Goal: Transaction & Acquisition: Book appointment/travel/reservation

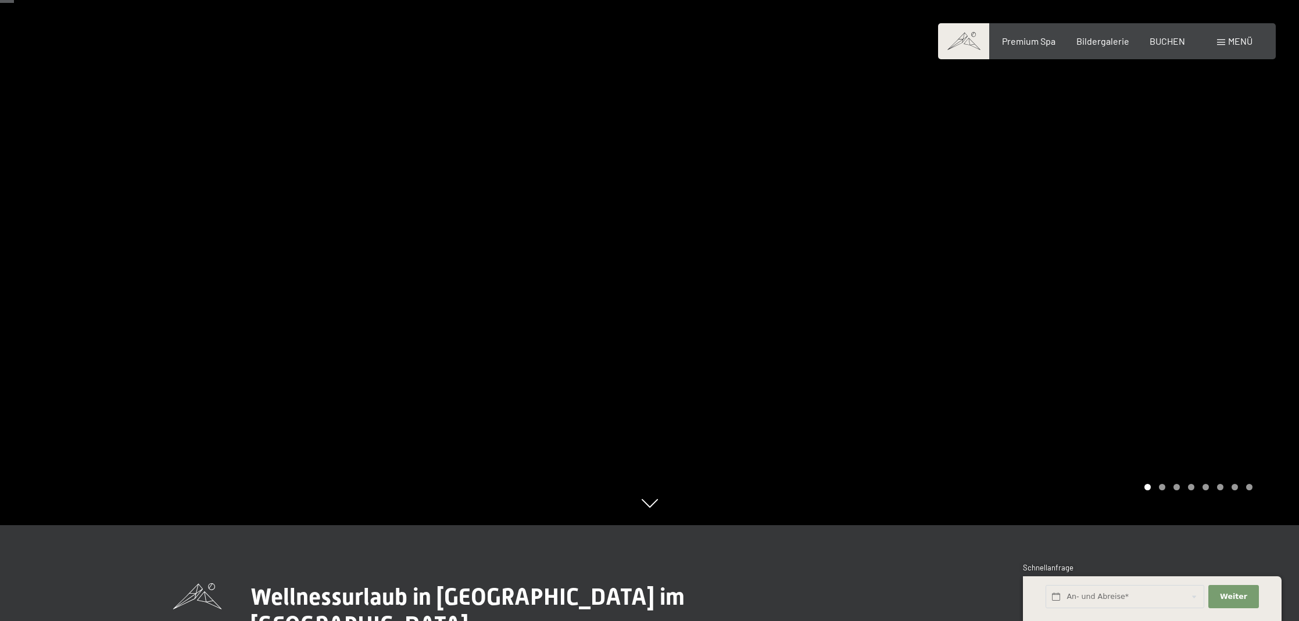
scroll to position [317, 0]
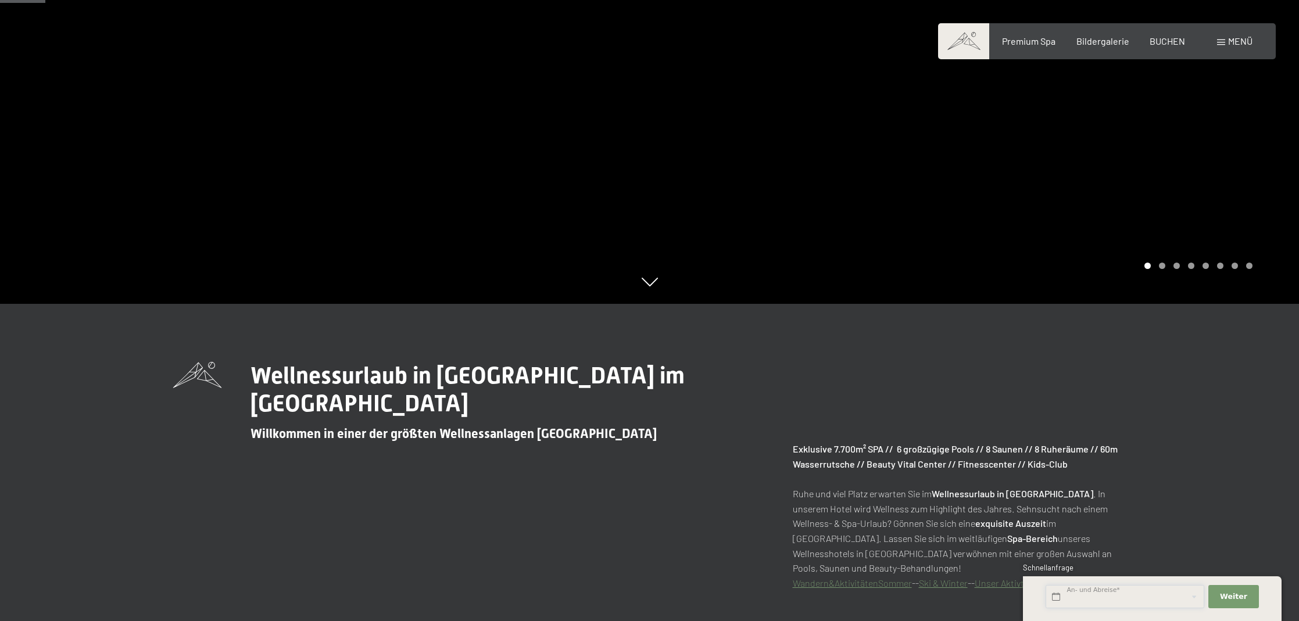
click at [1115, 599] on input "text" at bounding box center [1124, 597] width 159 height 24
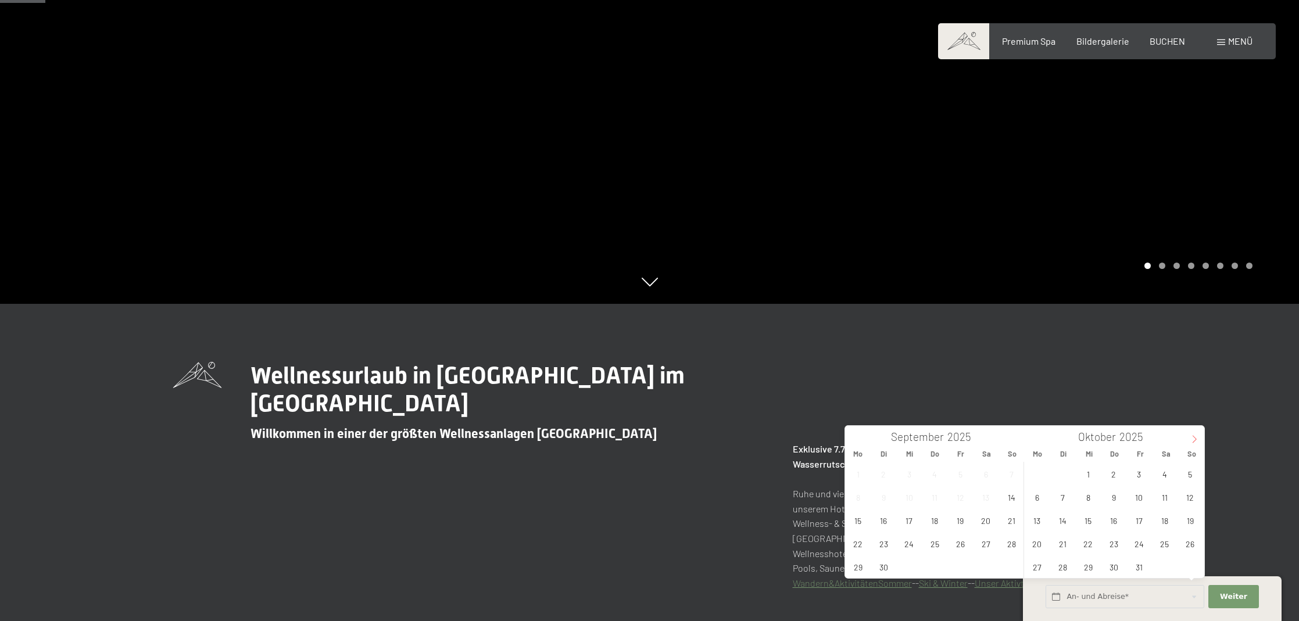
click at [1189, 432] on span at bounding box center [1194, 436] width 20 height 20
click at [1184, 493] on span "14" at bounding box center [1190, 497] width 23 height 23
click at [1187, 517] on span "21" at bounding box center [1190, 520] width 23 height 23
type input "[DATE] - [DATE]"
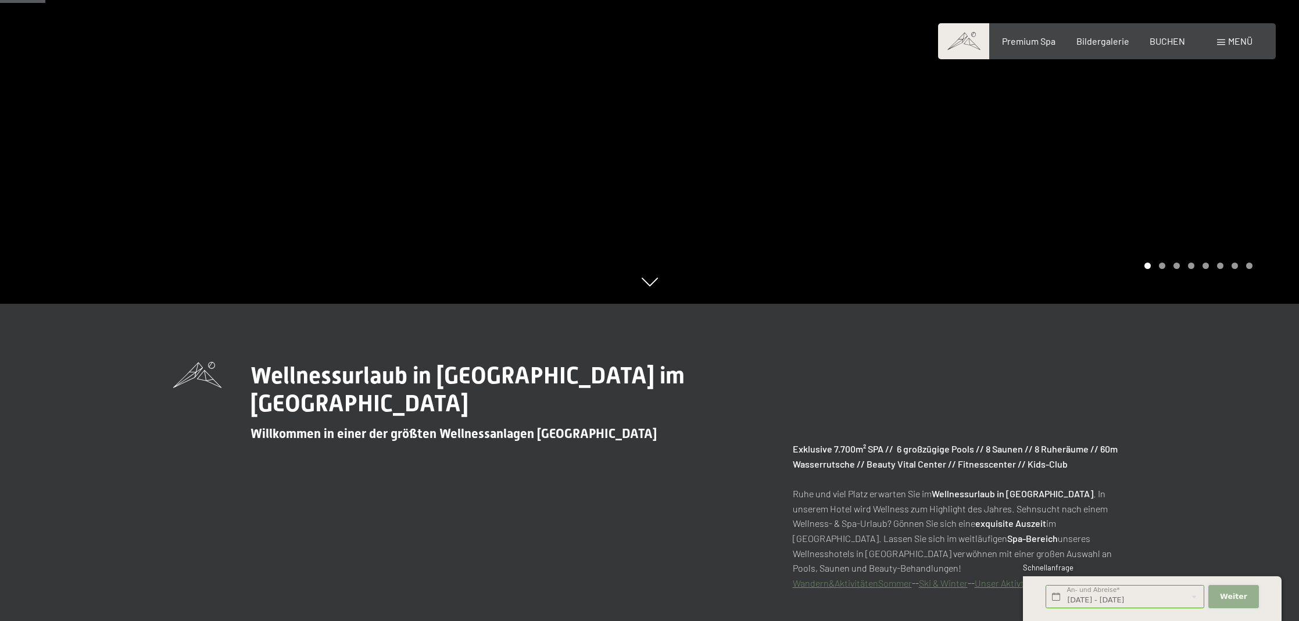
click at [1219, 591] on button "Weiter Adressfelder ausblenden" at bounding box center [1233, 597] width 50 height 24
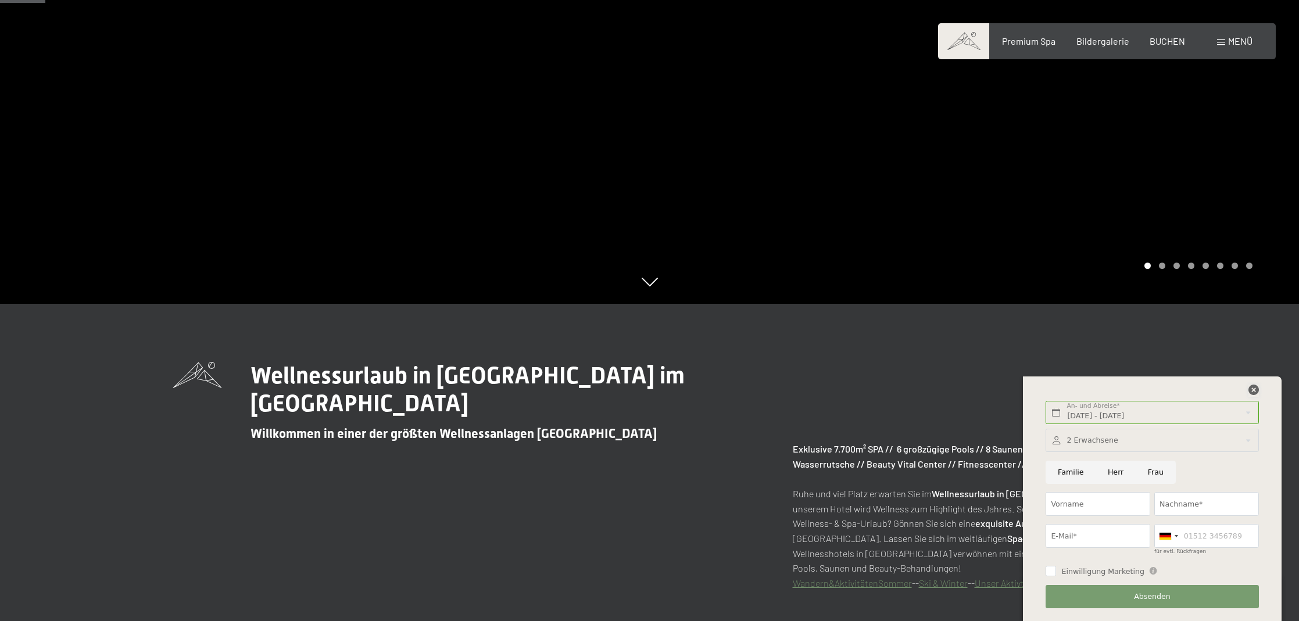
click at [1251, 389] on icon at bounding box center [1253, 390] width 10 height 10
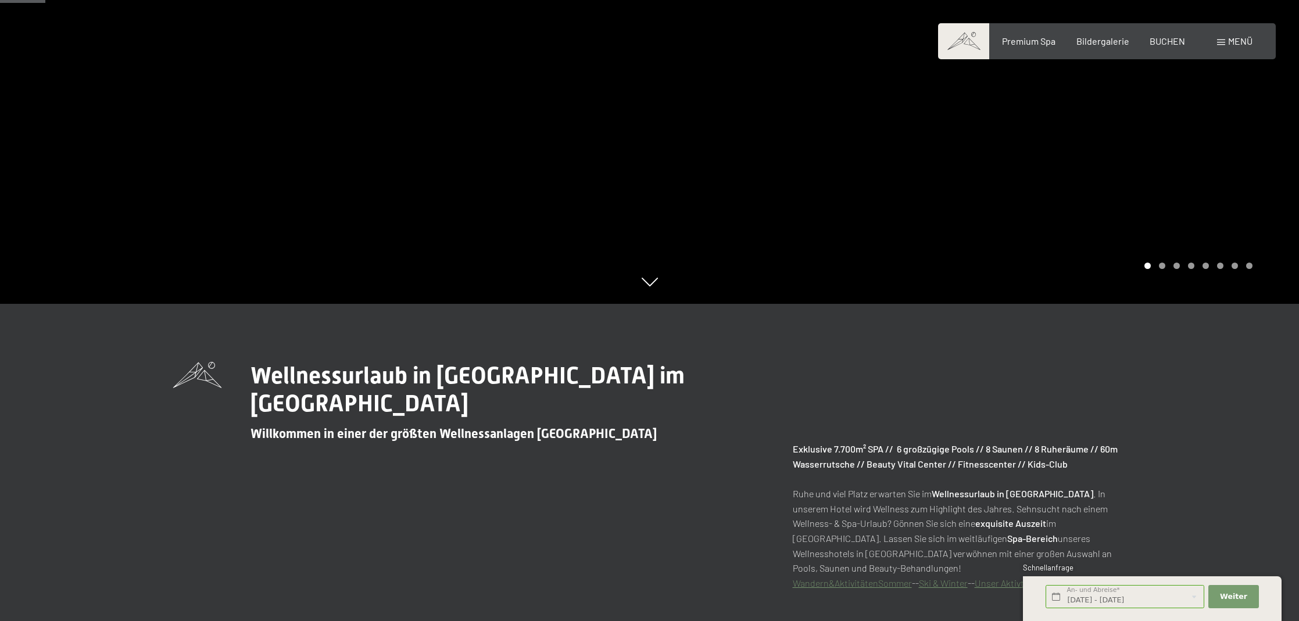
click at [645, 481] on div "Wellnessurlaub in [GEOGRAPHIC_DATA] im [GEOGRAPHIC_DATA] Schwarzenstein Willkom…" at bounding box center [649, 476] width 953 height 228
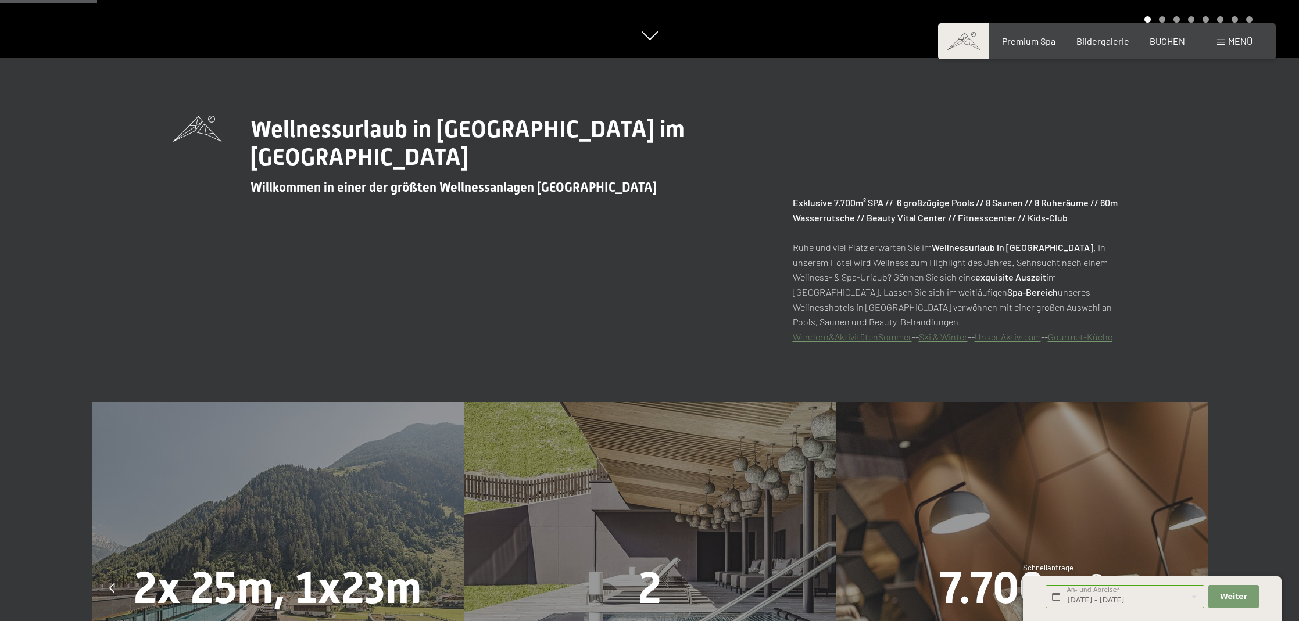
scroll to position [782, 0]
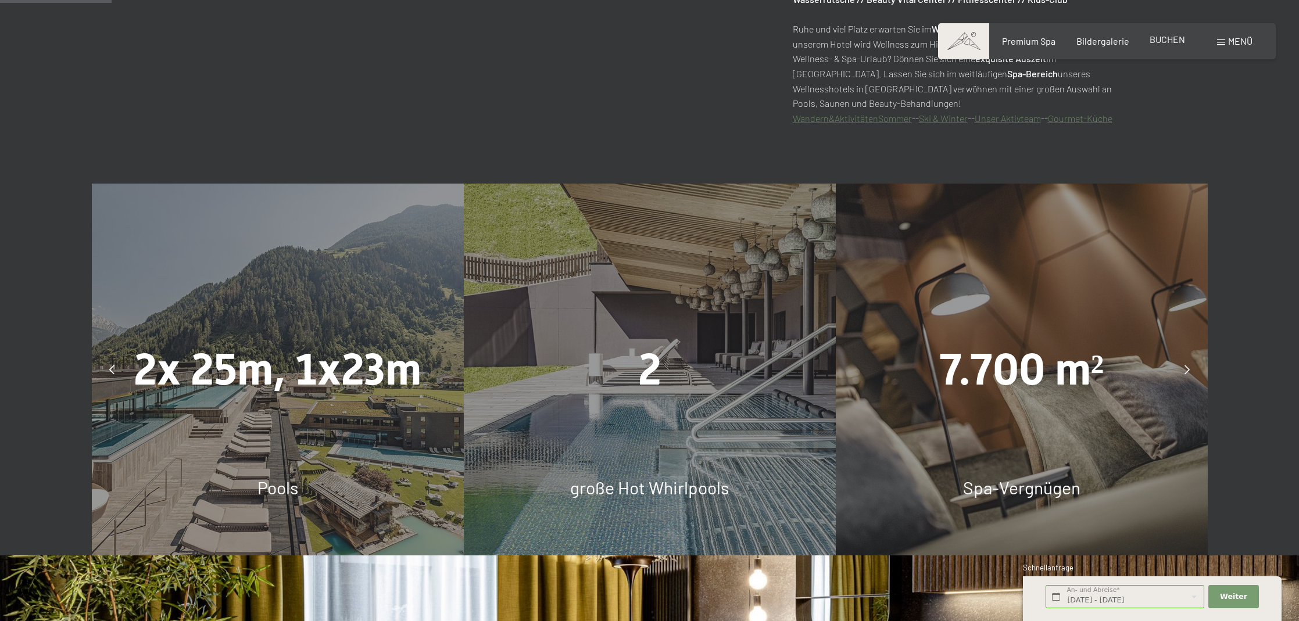
click at [1157, 37] on span "BUCHEN" at bounding box center [1166, 39] width 35 height 11
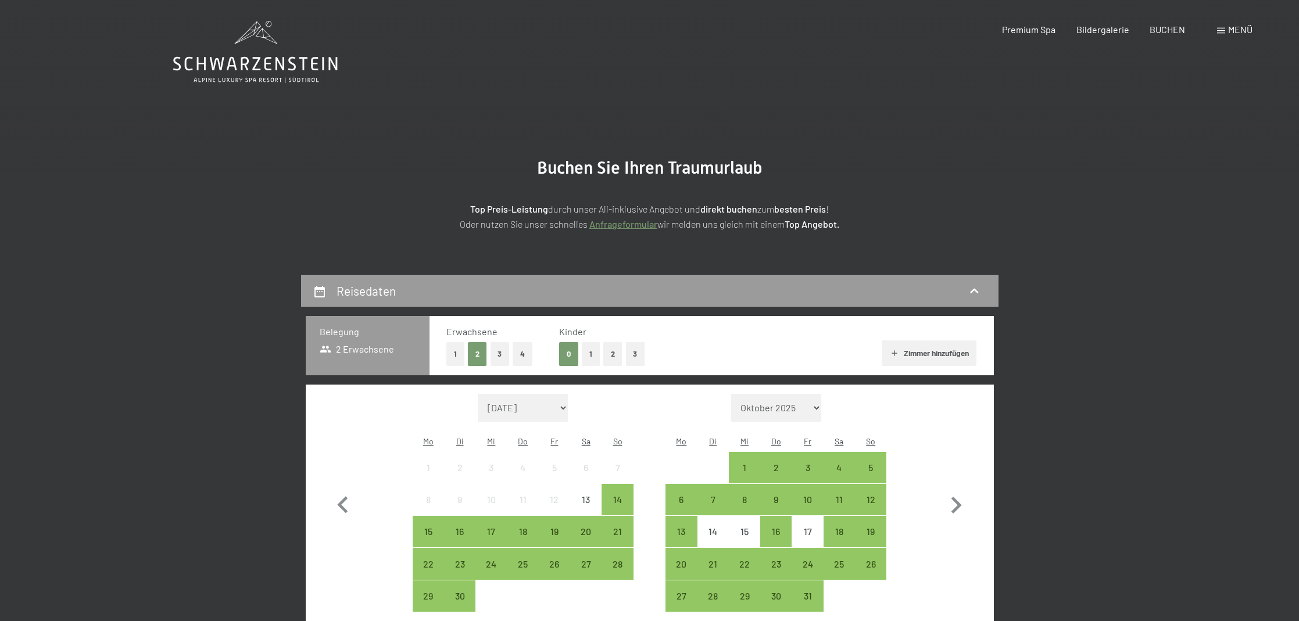
scroll to position [188, 0]
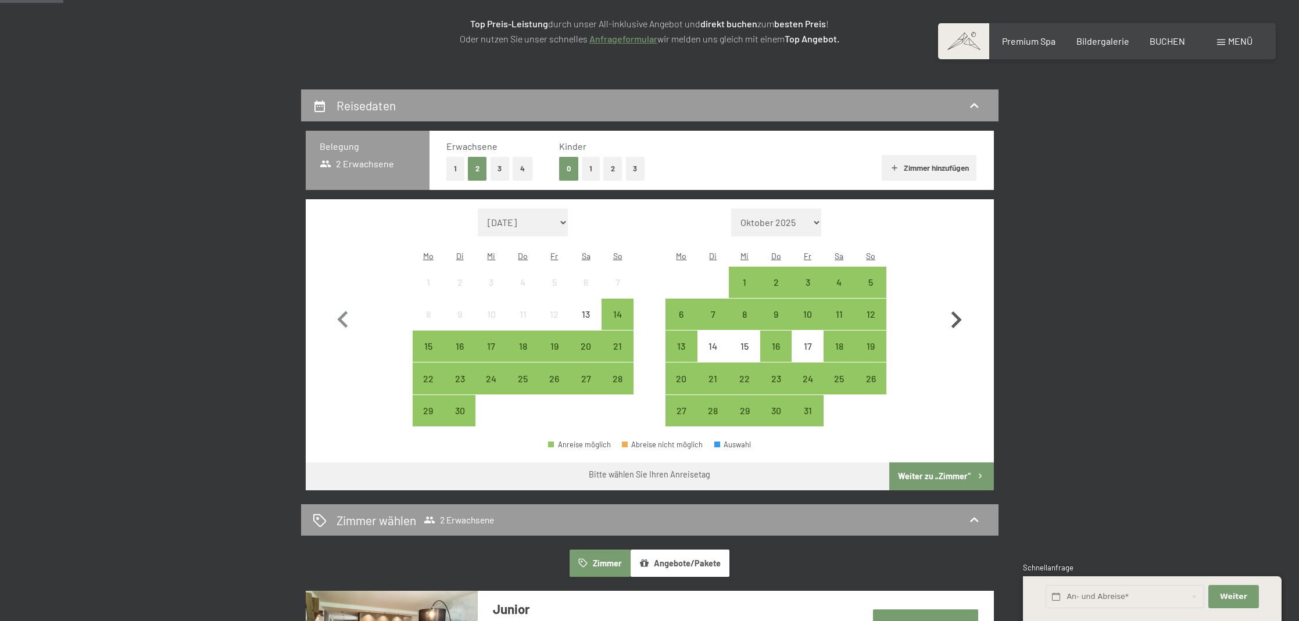
click at [948, 313] on icon "button" at bounding box center [956, 320] width 34 height 34
select select "[DATE]"
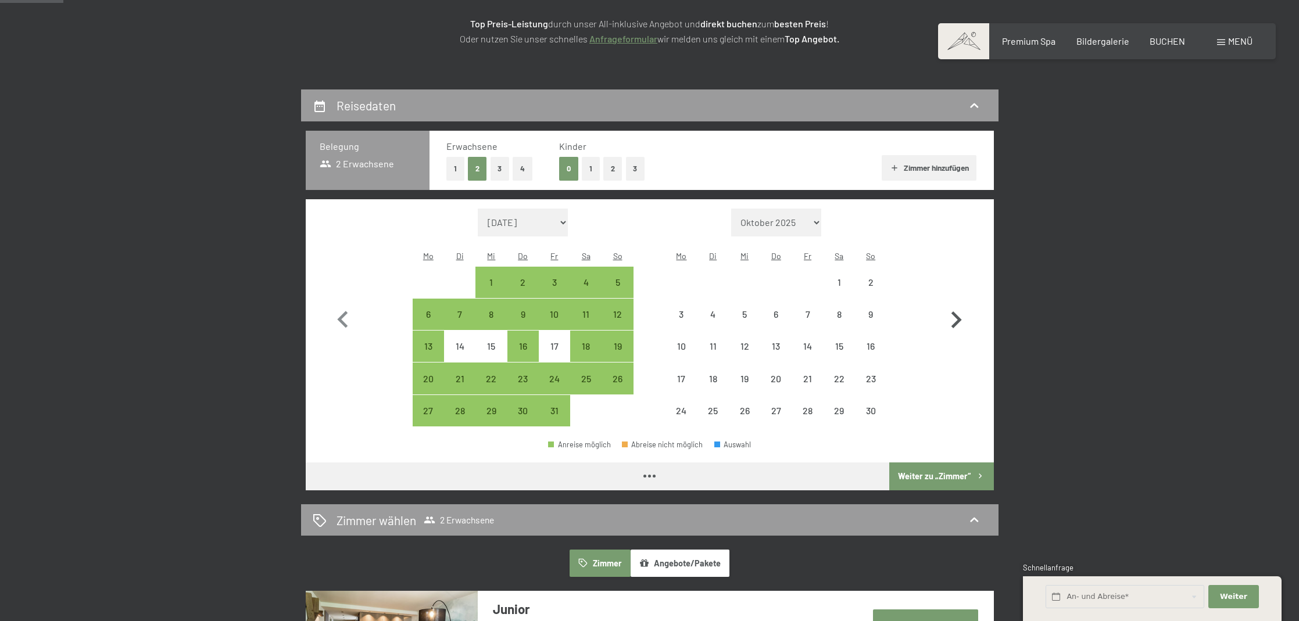
click at [951, 312] on icon "button" at bounding box center [956, 320] width 34 height 34
select select "[DATE]"
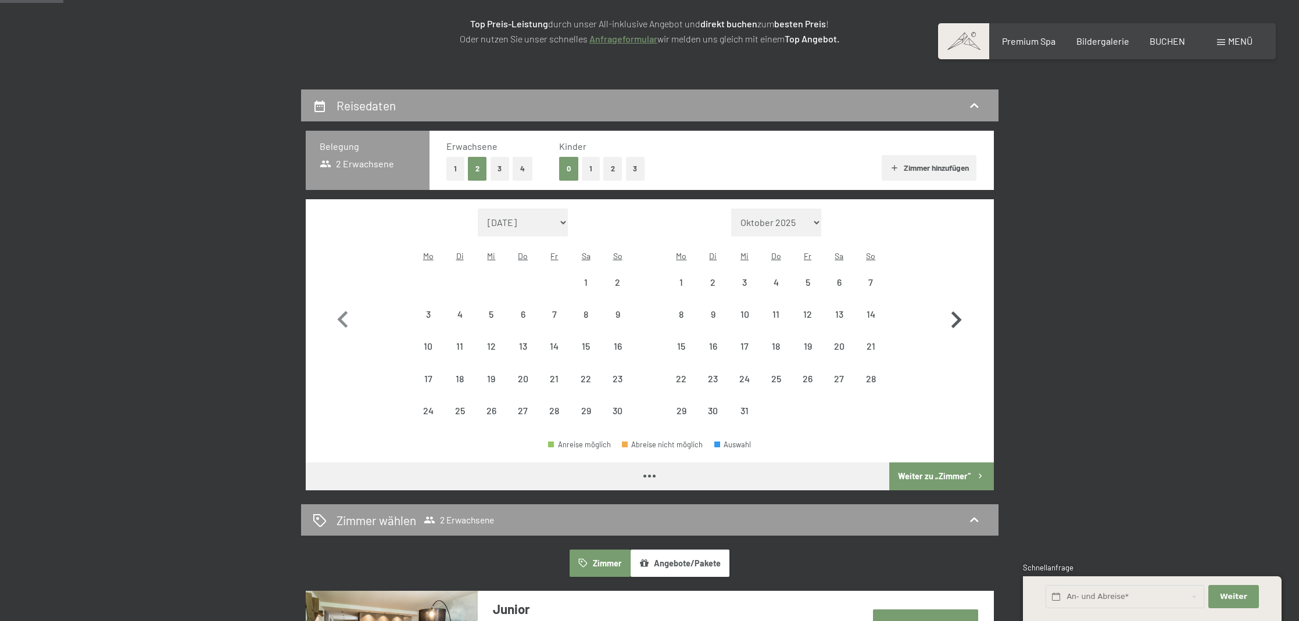
select select "[DATE]"
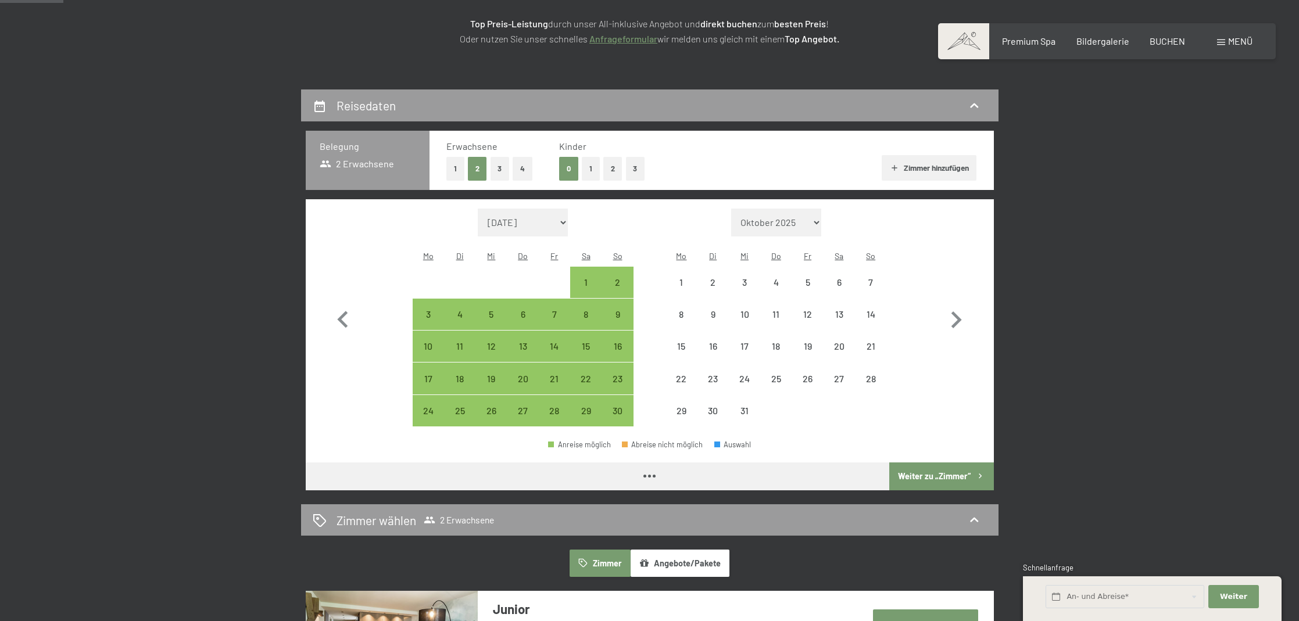
select select "[DATE]"
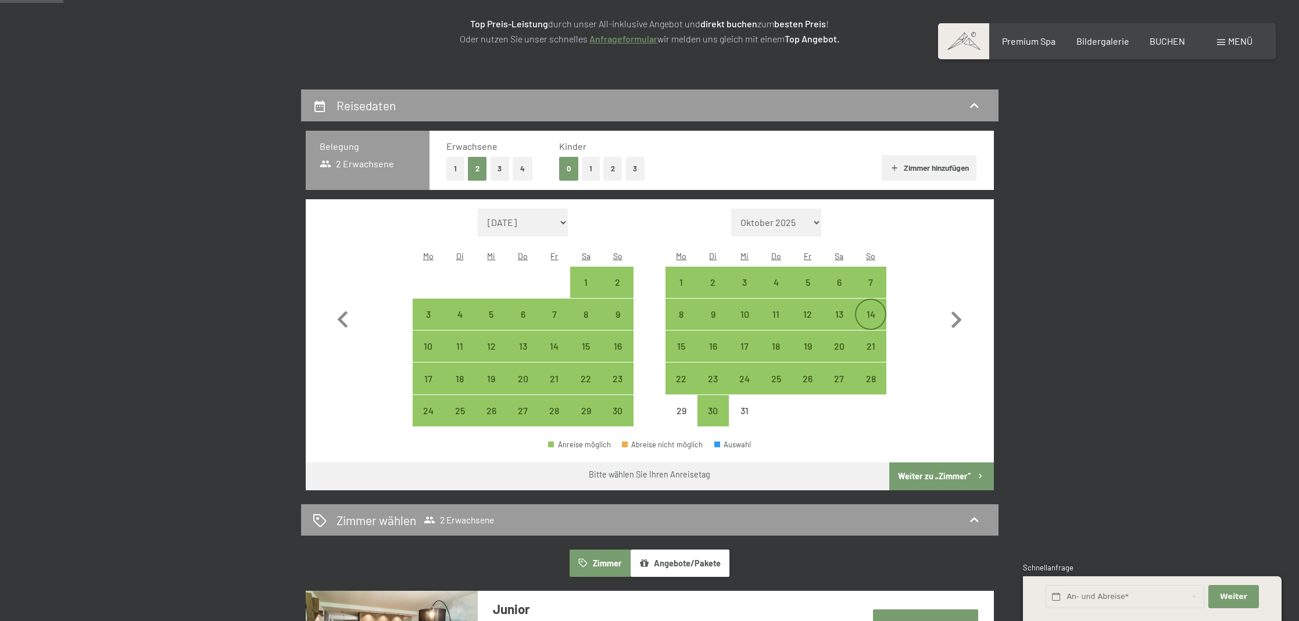
click at [868, 310] on div "14" at bounding box center [870, 324] width 29 height 29
select select "2025-11-01"
select select "2025-12-01"
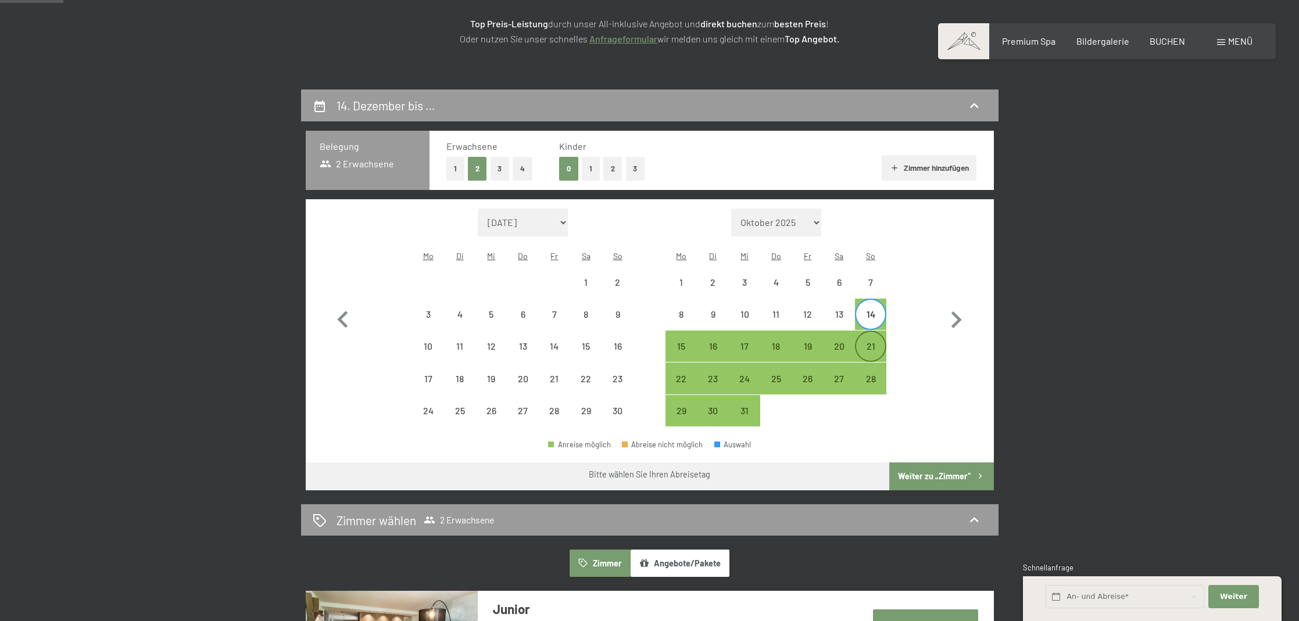
click at [864, 342] on div "21" at bounding box center [870, 356] width 29 height 29
select select "2025-11-01"
select select "2025-12-01"
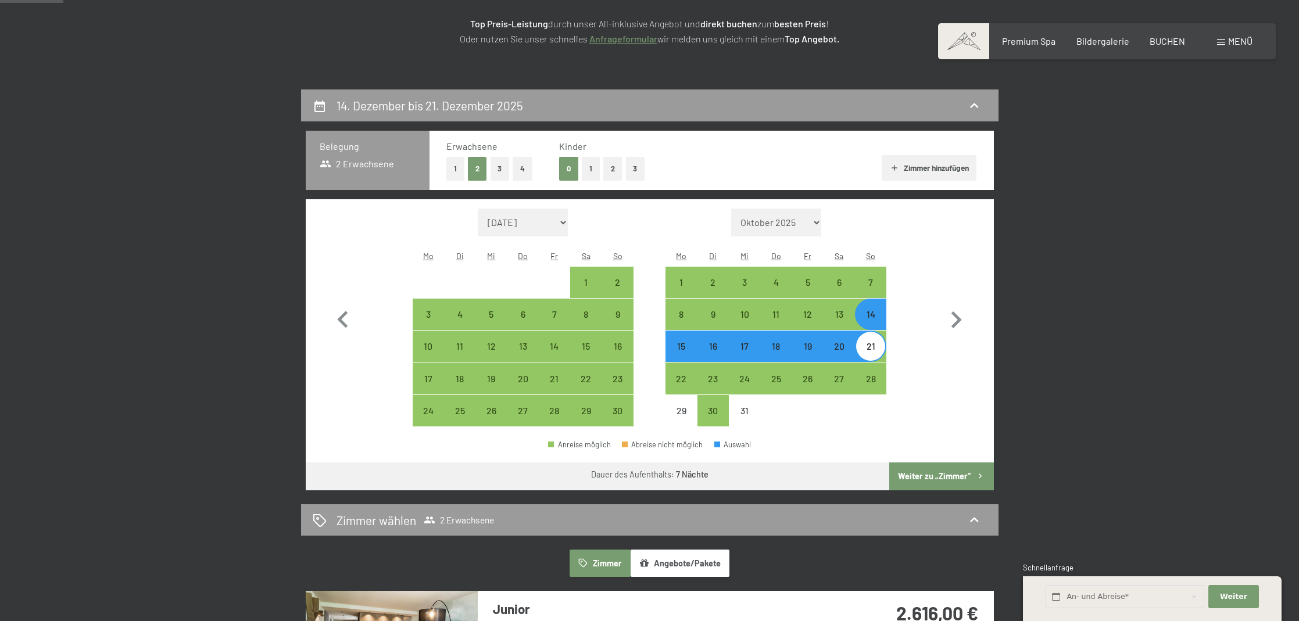
click at [920, 463] on button "Weiter zu „Zimmer“" at bounding box center [941, 477] width 104 height 28
select select "2025-11-01"
select select "2025-12-01"
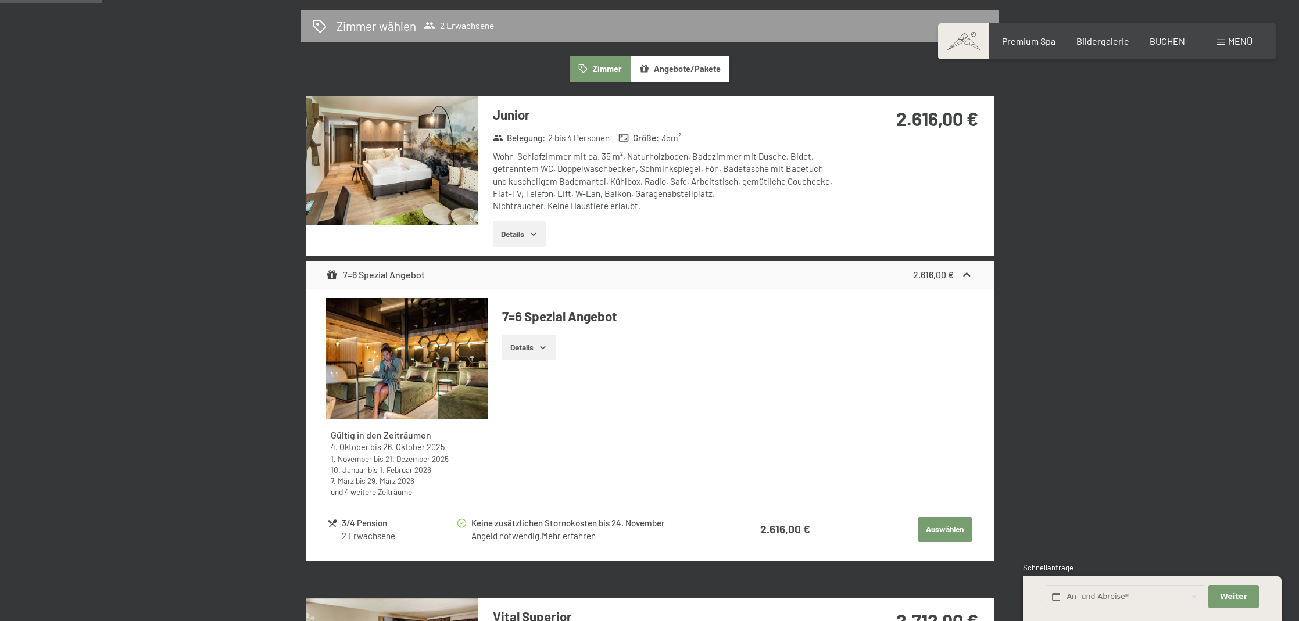
scroll to position [311, 0]
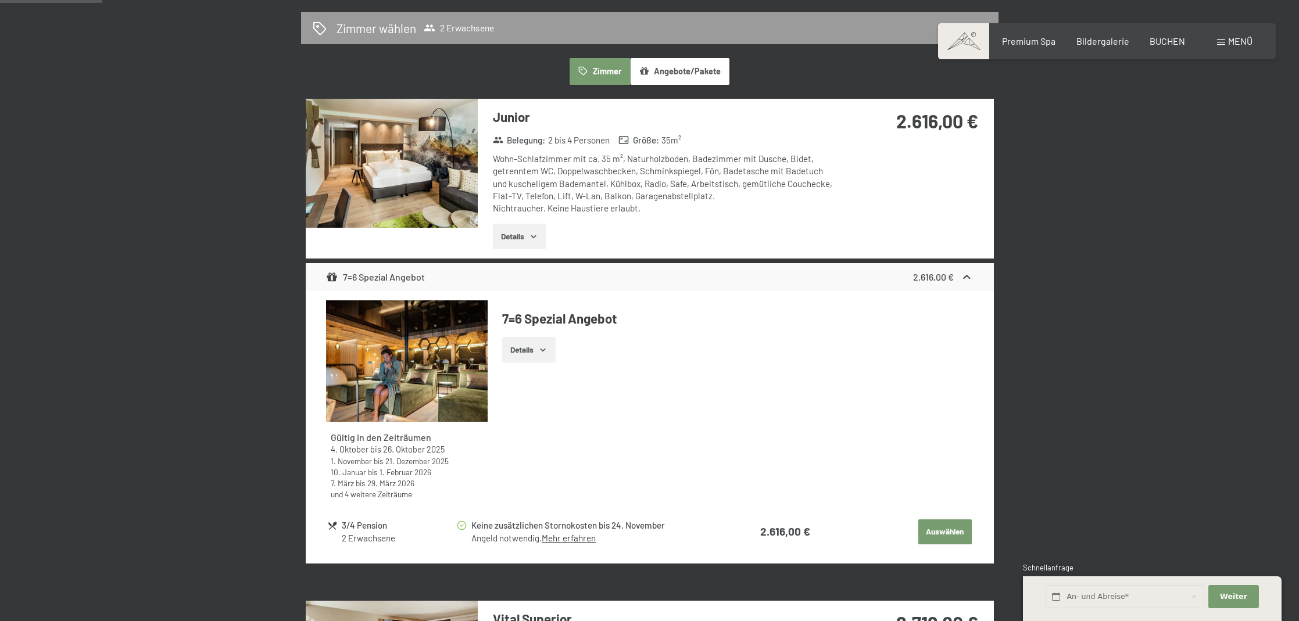
click at [553, 341] on span "Einwilligung Marketing*" at bounding box center [586, 345] width 96 height 12
click at [532, 341] on input "Einwilligung Marketing*" at bounding box center [527, 345] width 12 height 12
click at [548, 345] on span "Einwilligung Marketing*" at bounding box center [586, 345] width 96 height 12
click at [532, 345] on input "Einwilligung Marketing*" at bounding box center [527, 345] width 12 height 12
click at [542, 345] on span "Einwilligung Marketing*" at bounding box center [586, 345] width 96 height 12
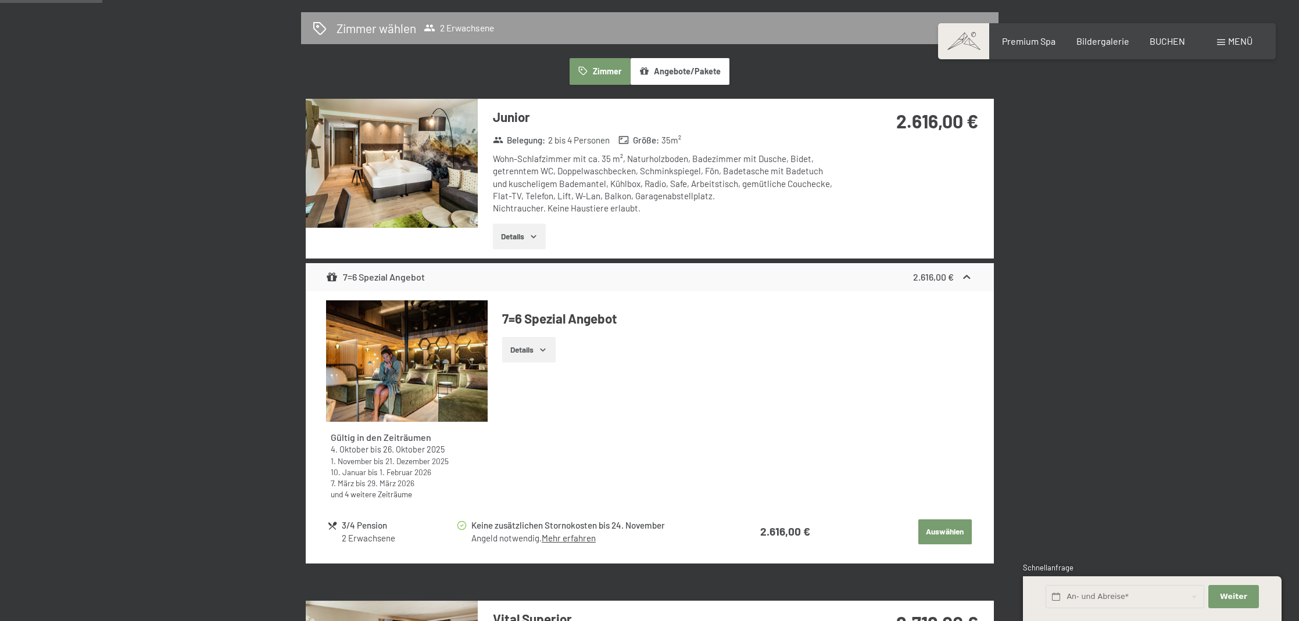
click at [532, 345] on input "Einwilligung Marketing*" at bounding box center [527, 345] width 12 height 12
checkbox input "false"
click at [525, 349] on button "Details" at bounding box center [528, 350] width 53 height 26
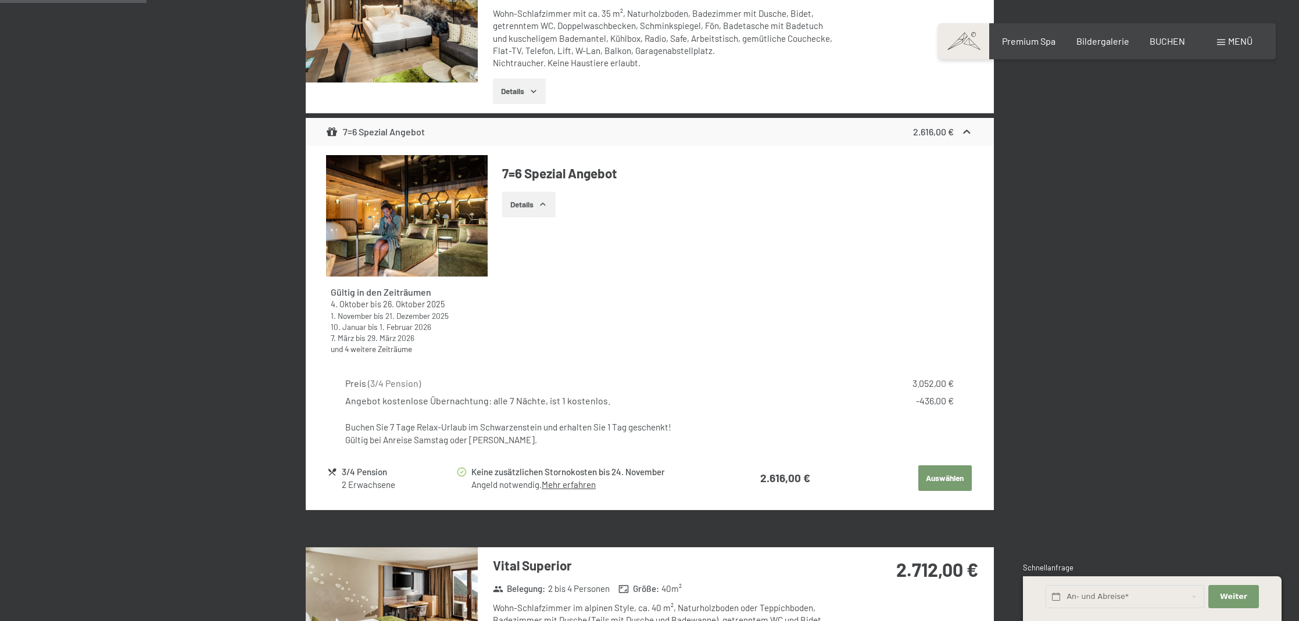
scroll to position [153, 0]
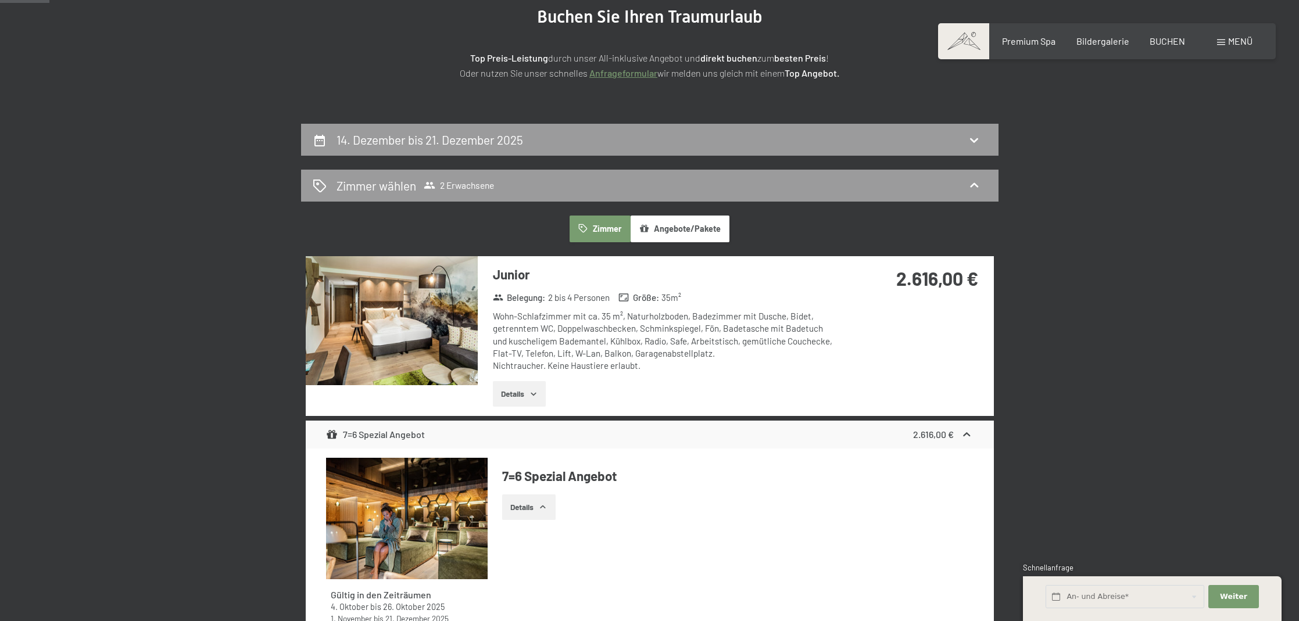
click at [382, 335] on img at bounding box center [392, 320] width 172 height 129
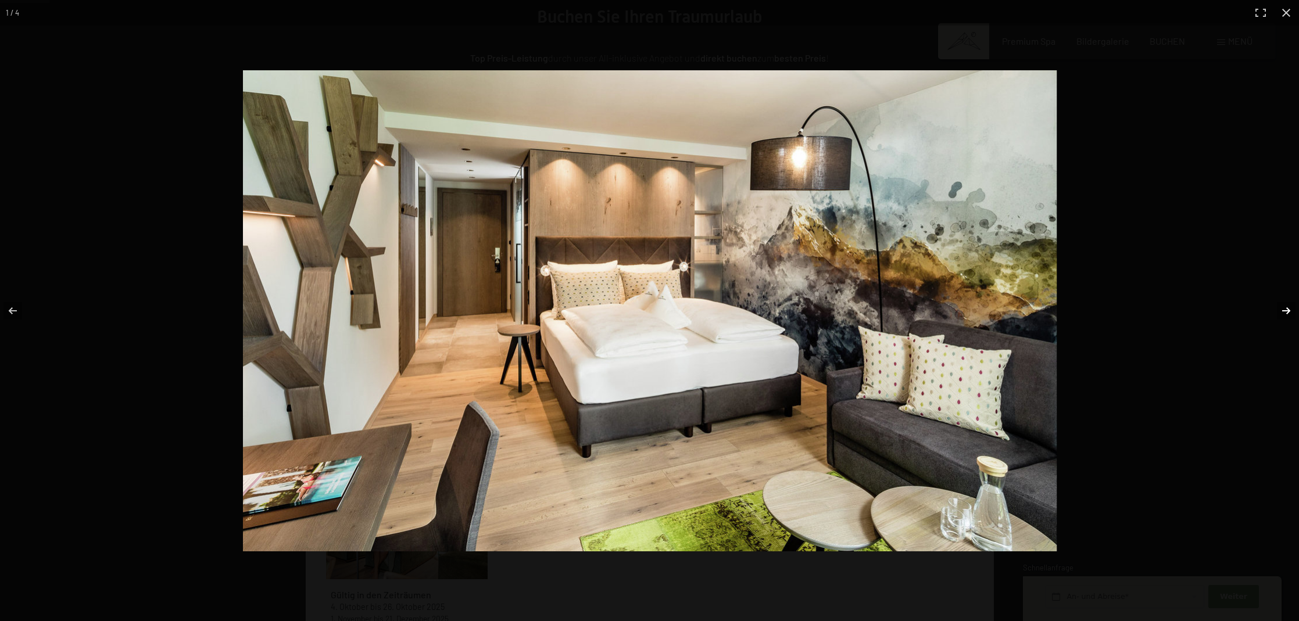
click at [1284, 310] on button "button" at bounding box center [1278, 311] width 41 height 58
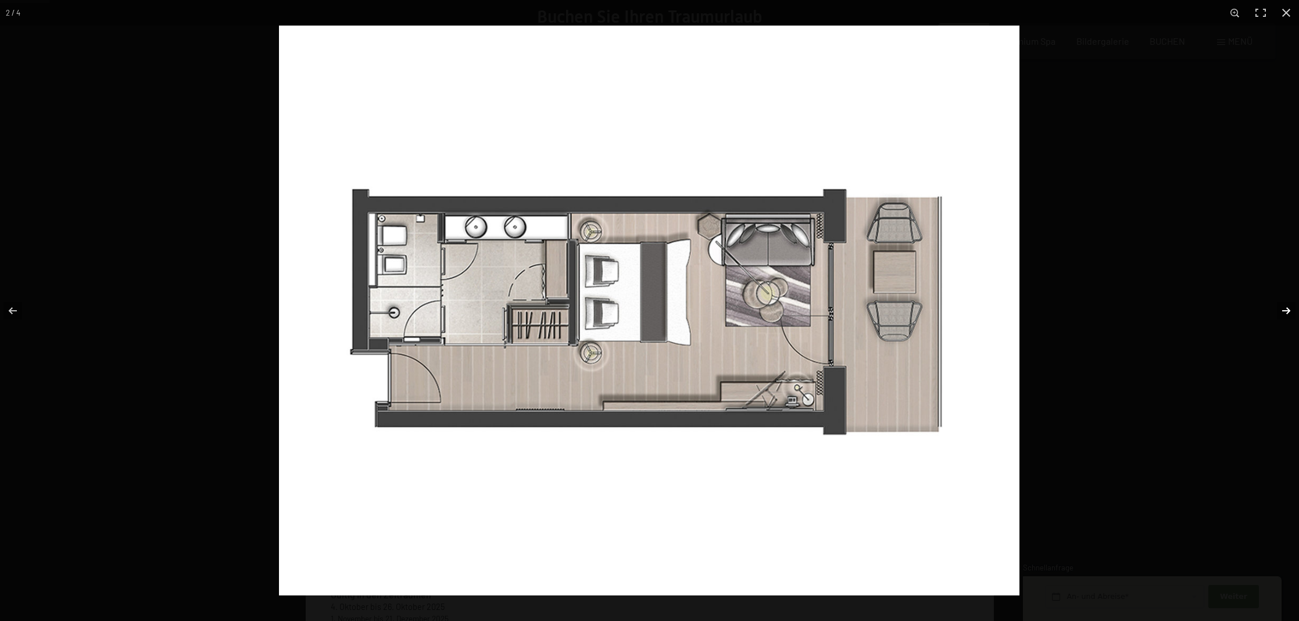
click at [1284, 310] on button "button" at bounding box center [1278, 311] width 41 height 58
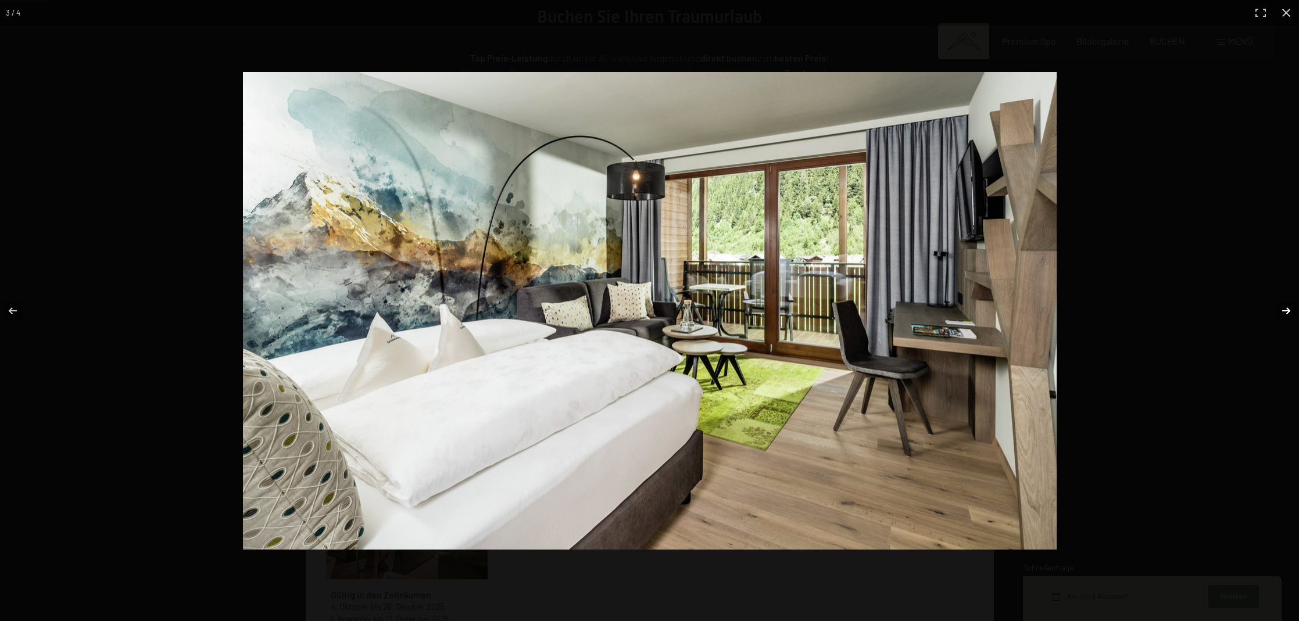
click at [1284, 310] on button "button" at bounding box center [1278, 311] width 41 height 58
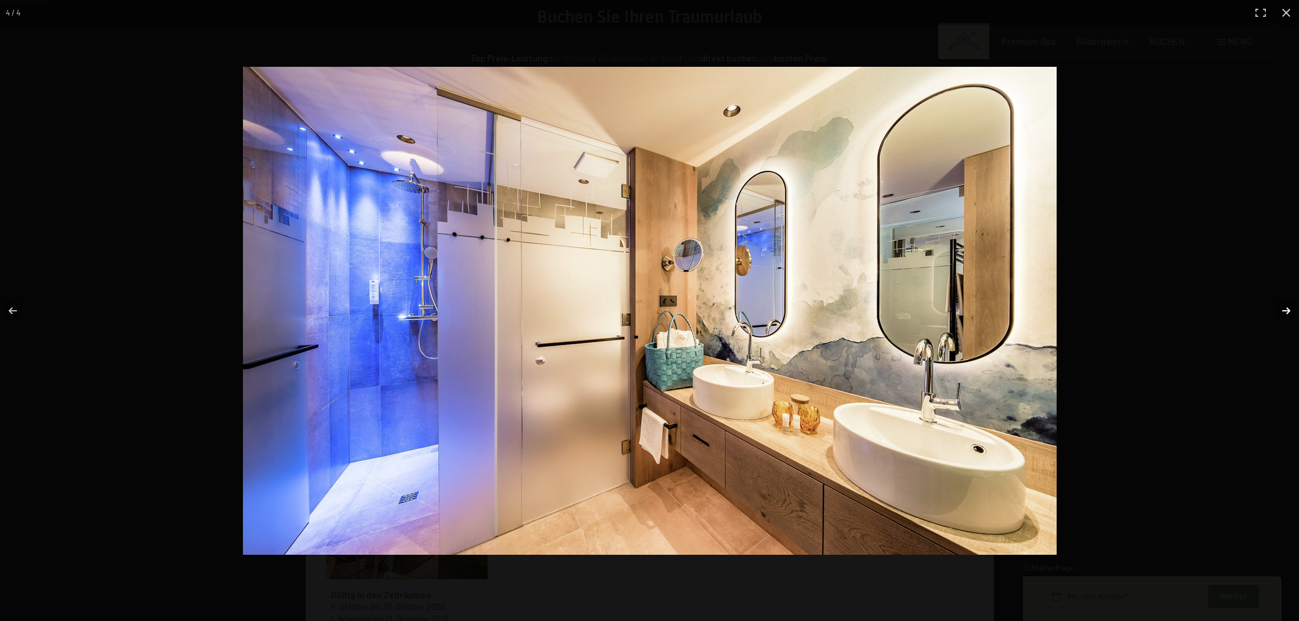
click at [1284, 310] on button "button" at bounding box center [1278, 311] width 41 height 58
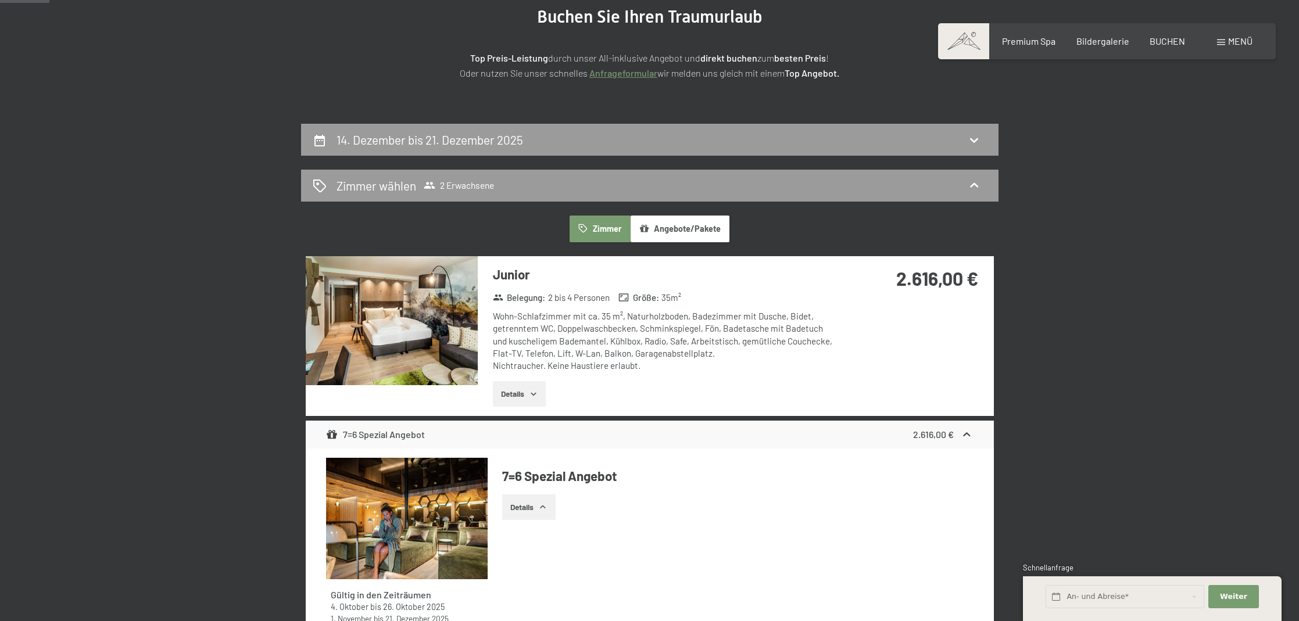
click at [0, 0] on button "button" at bounding box center [0, 0] width 0 height 0
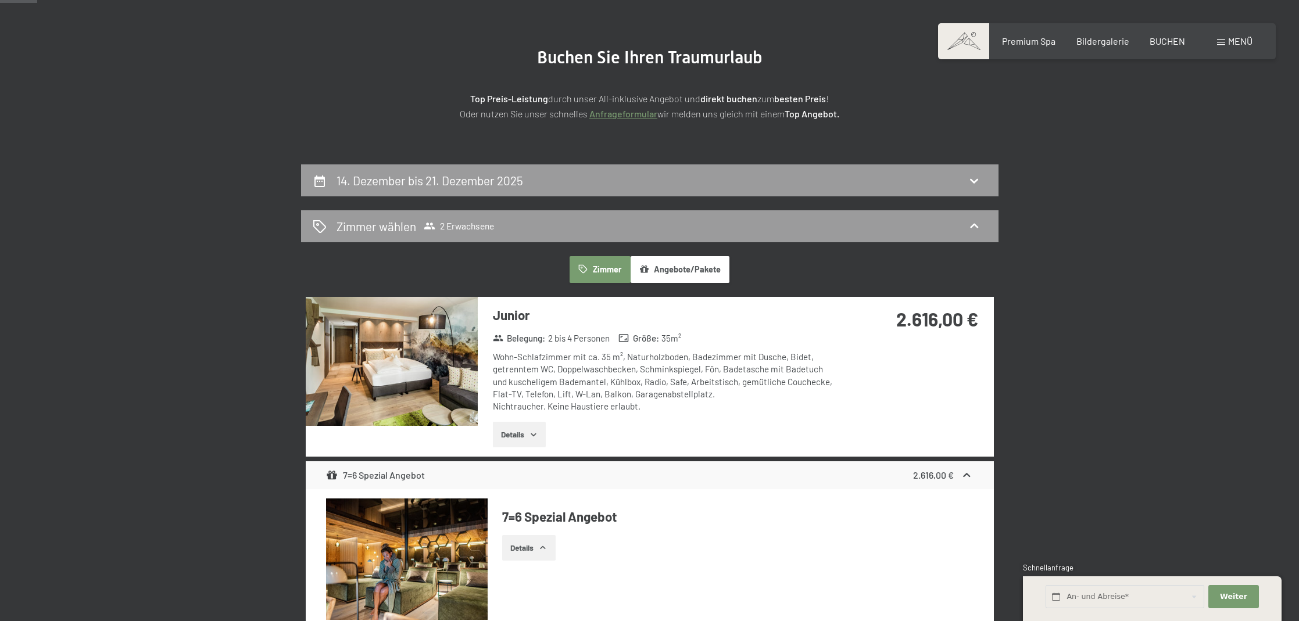
scroll to position [0, 0]
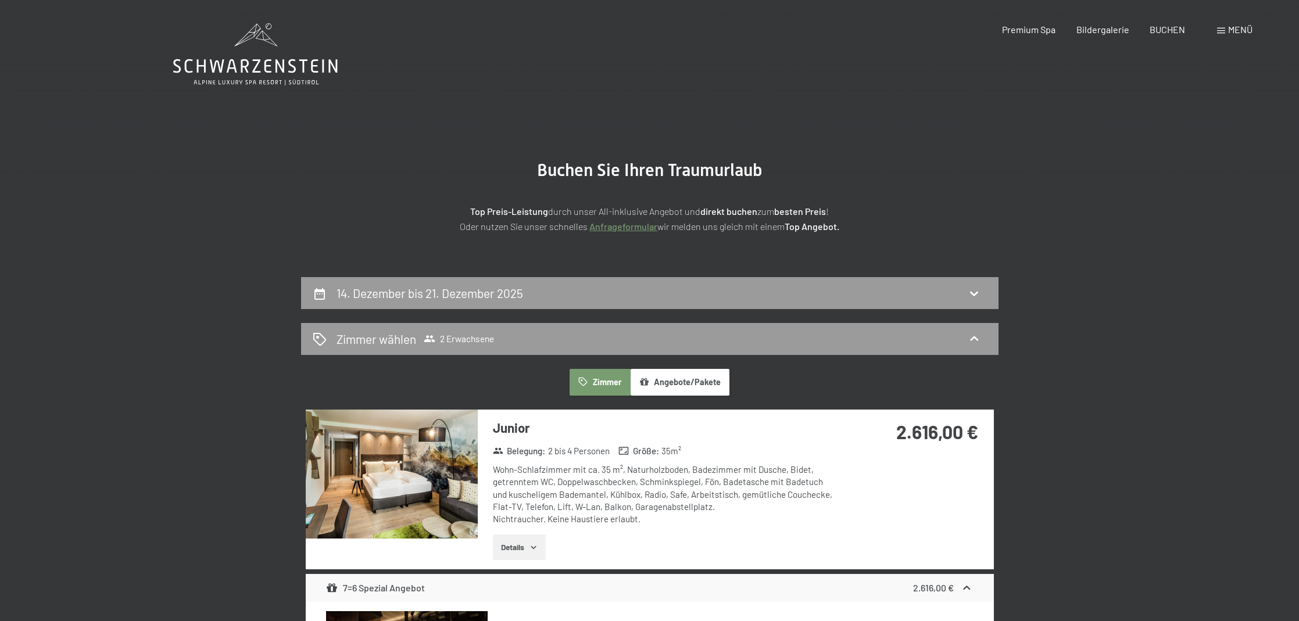
click at [285, 70] on icon at bounding box center [255, 54] width 164 height 62
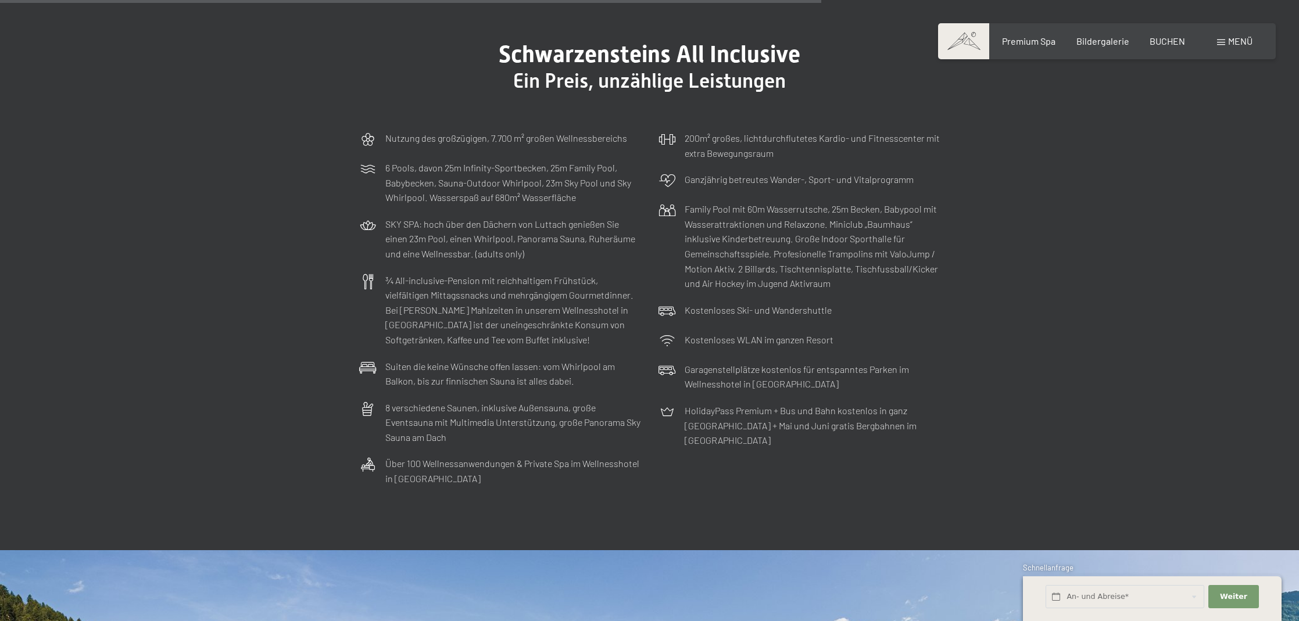
scroll to position [3990, 0]
